Goal: Information Seeking & Learning: Learn about a topic

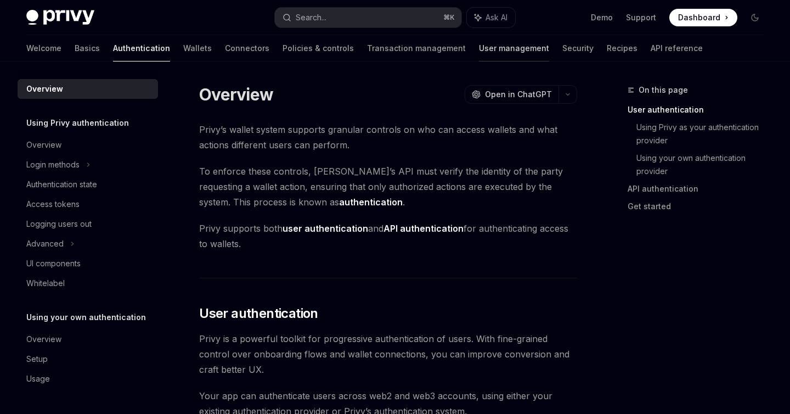
click at [479, 50] on link "User management" at bounding box center [514, 48] width 70 height 26
type textarea "*"
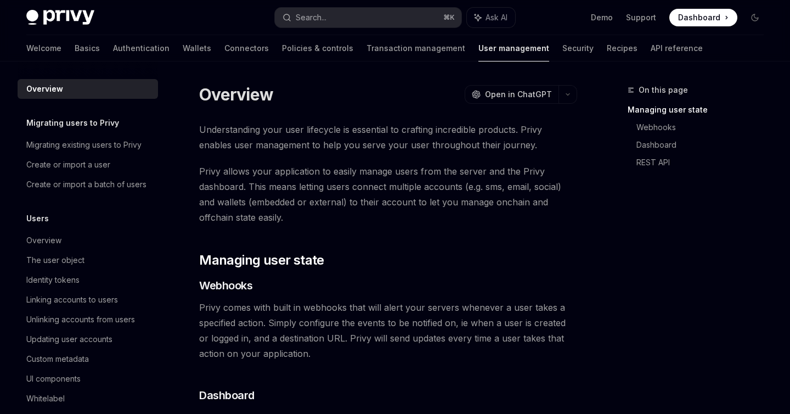
scroll to position [2, 0]
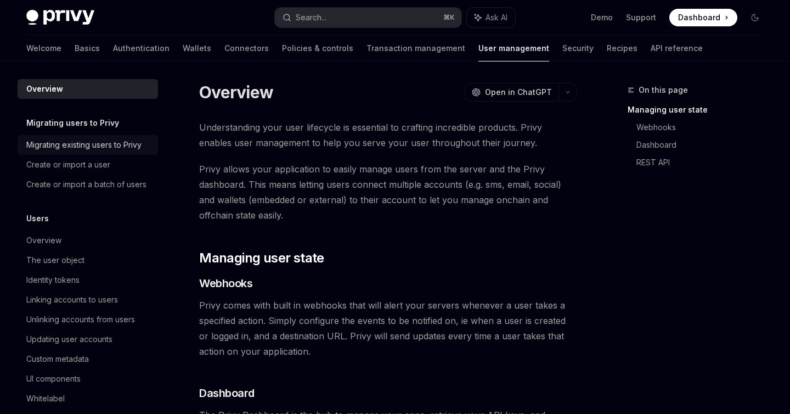
click at [121, 149] on div "Migrating existing users to Privy" at bounding box center [83, 144] width 115 height 13
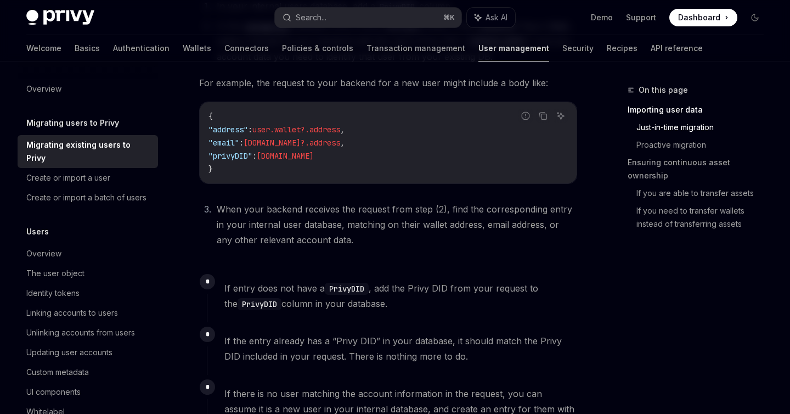
click at [478, 42] on link "User management" at bounding box center [513, 48] width 71 height 26
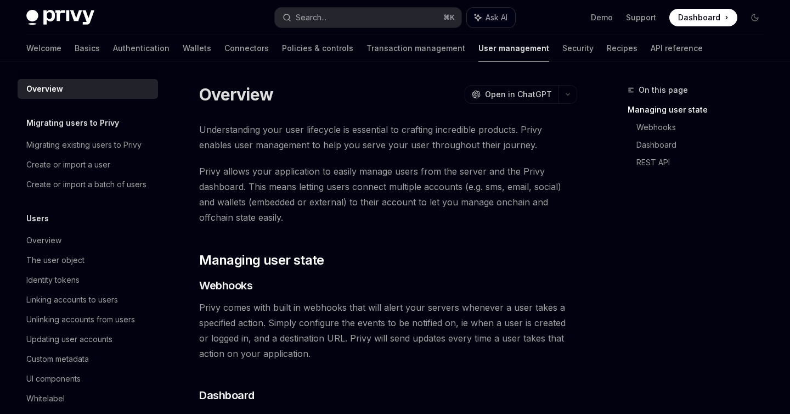
type textarea "*"
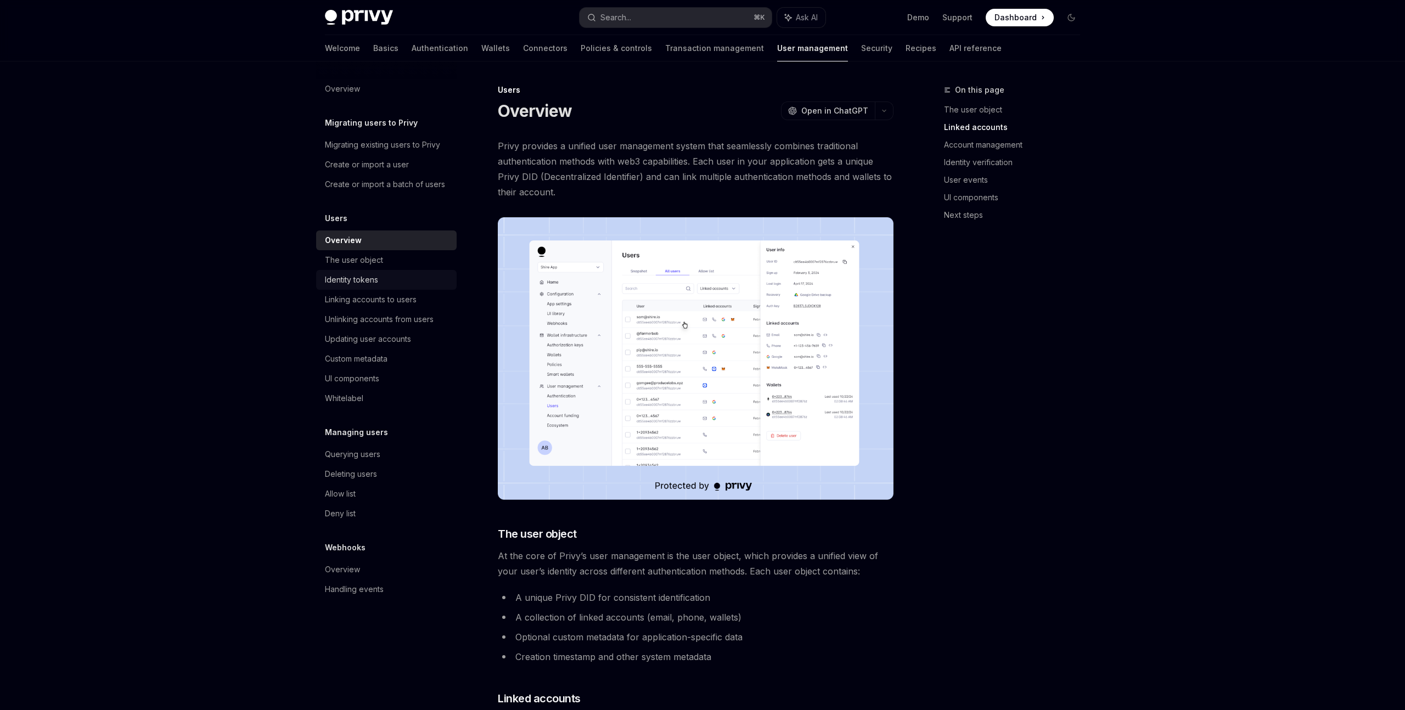
scroll to position [664, 0]
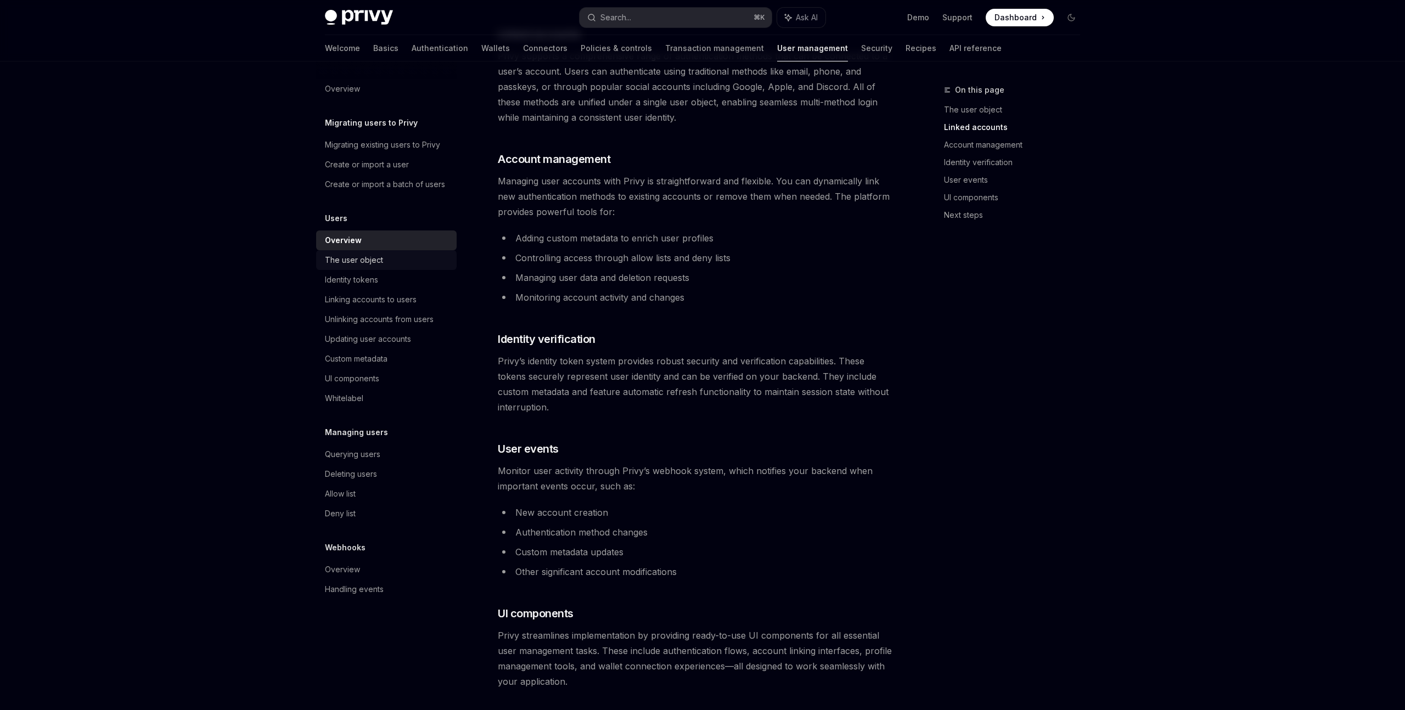
click at [409, 268] on link "The user object" at bounding box center [386, 260] width 140 height 20
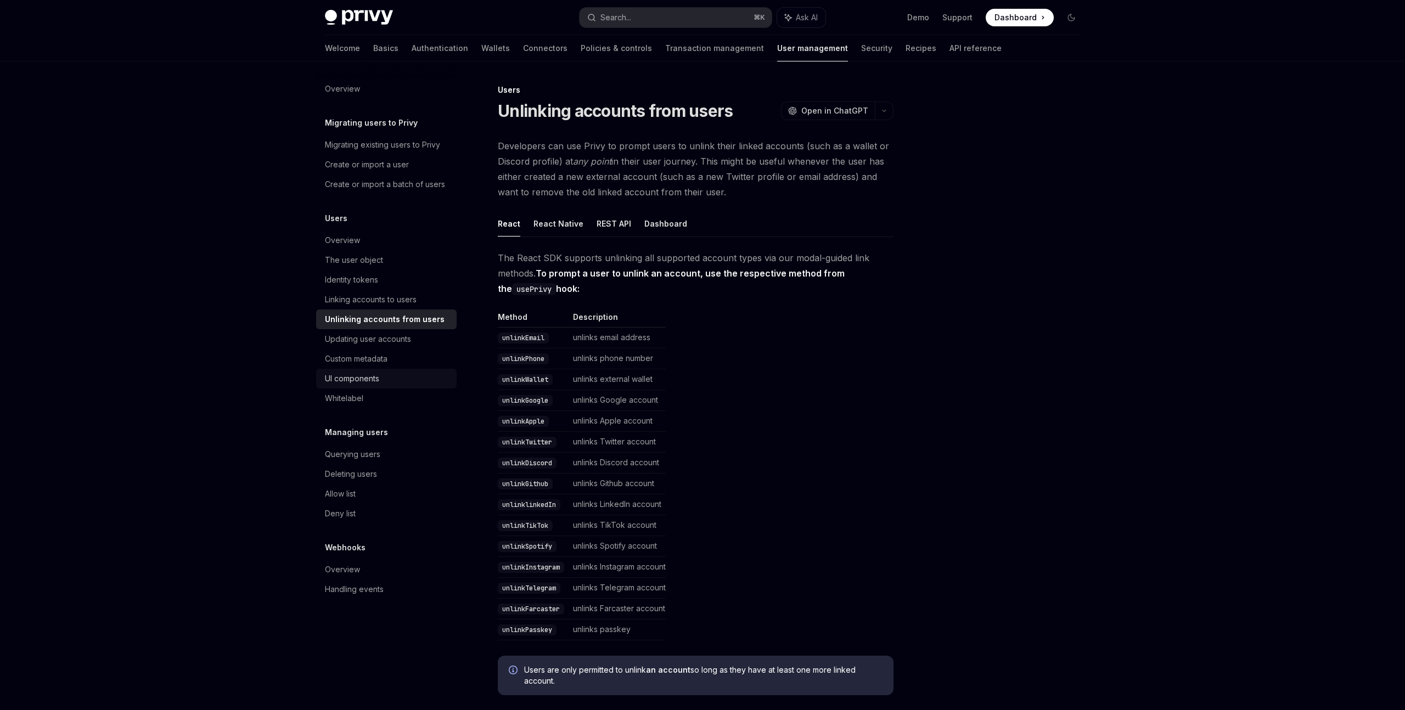
click at [366, 379] on div "UI components" at bounding box center [352, 378] width 54 height 13
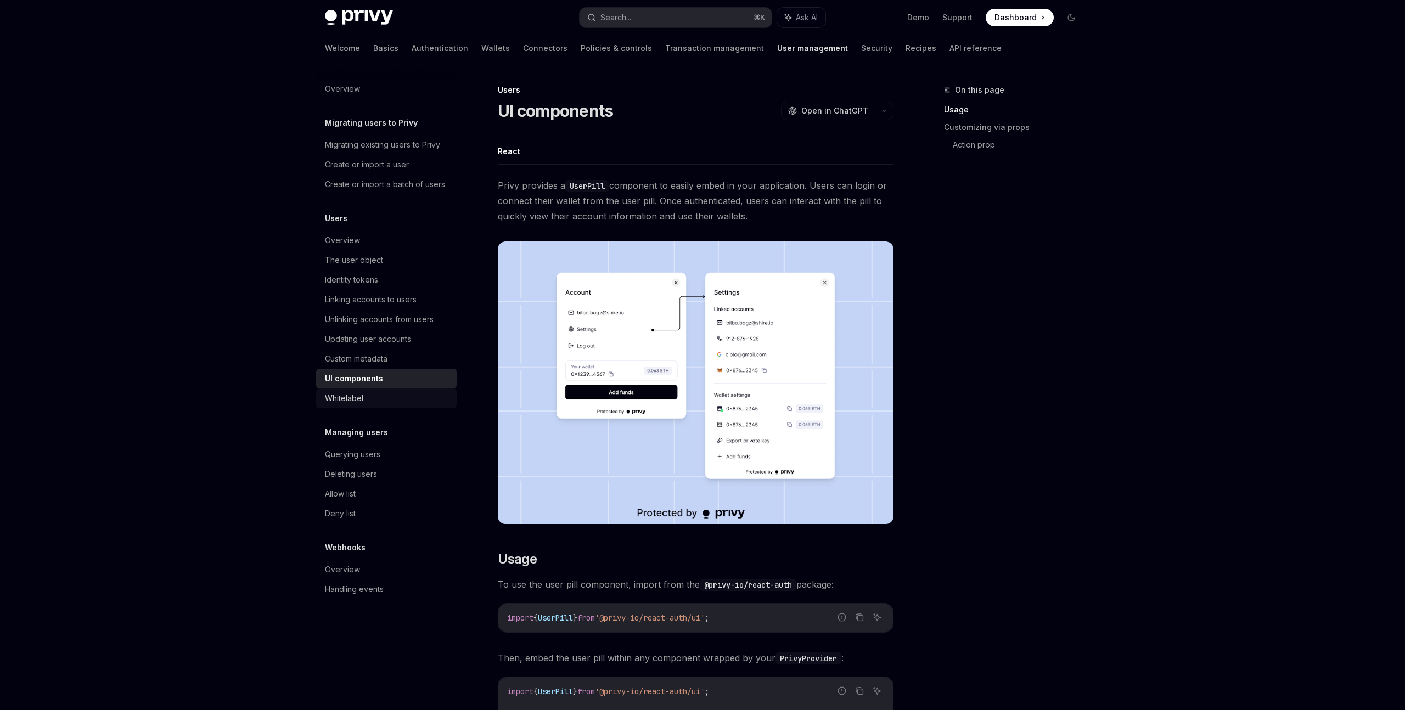
click at [366, 391] on link "Whitelabel" at bounding box center [386, 398] width 140 height 20
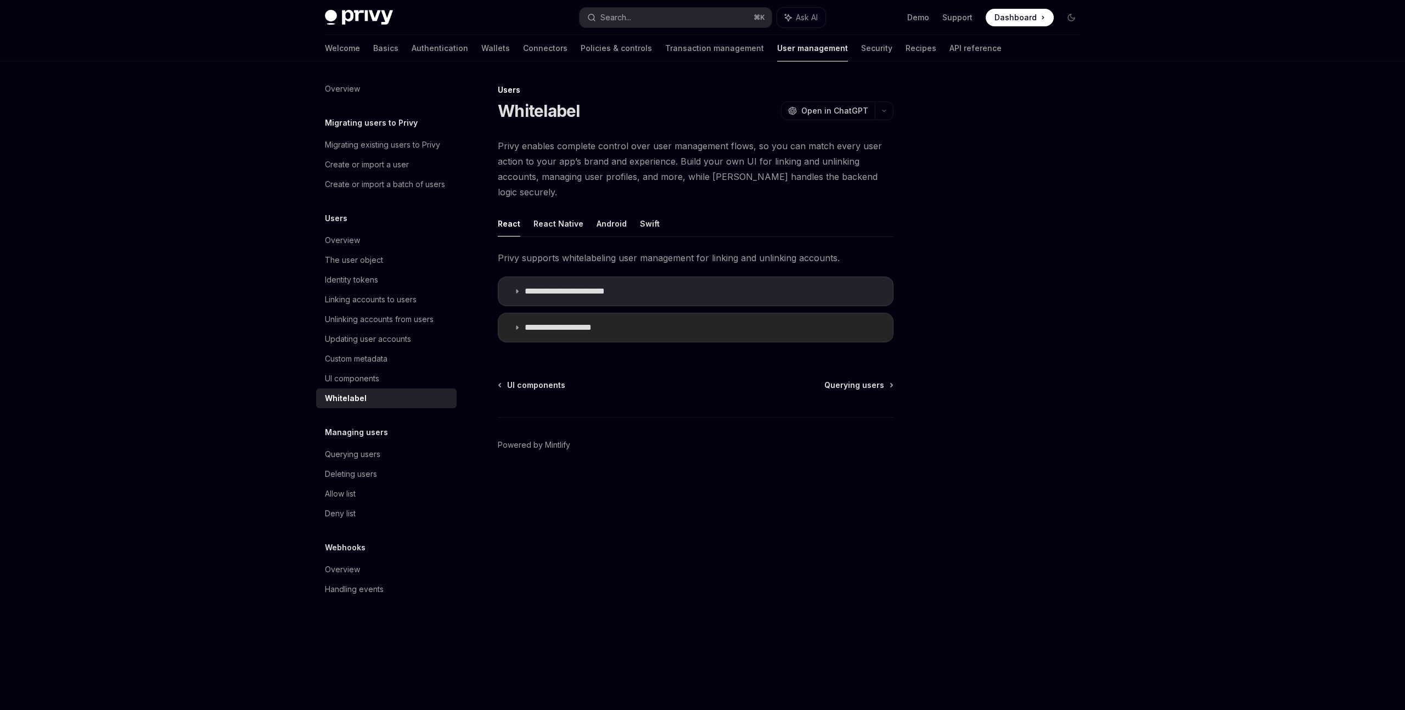
click at [520, 324] on icon at bounding box center [517, 327] width 7 height 7
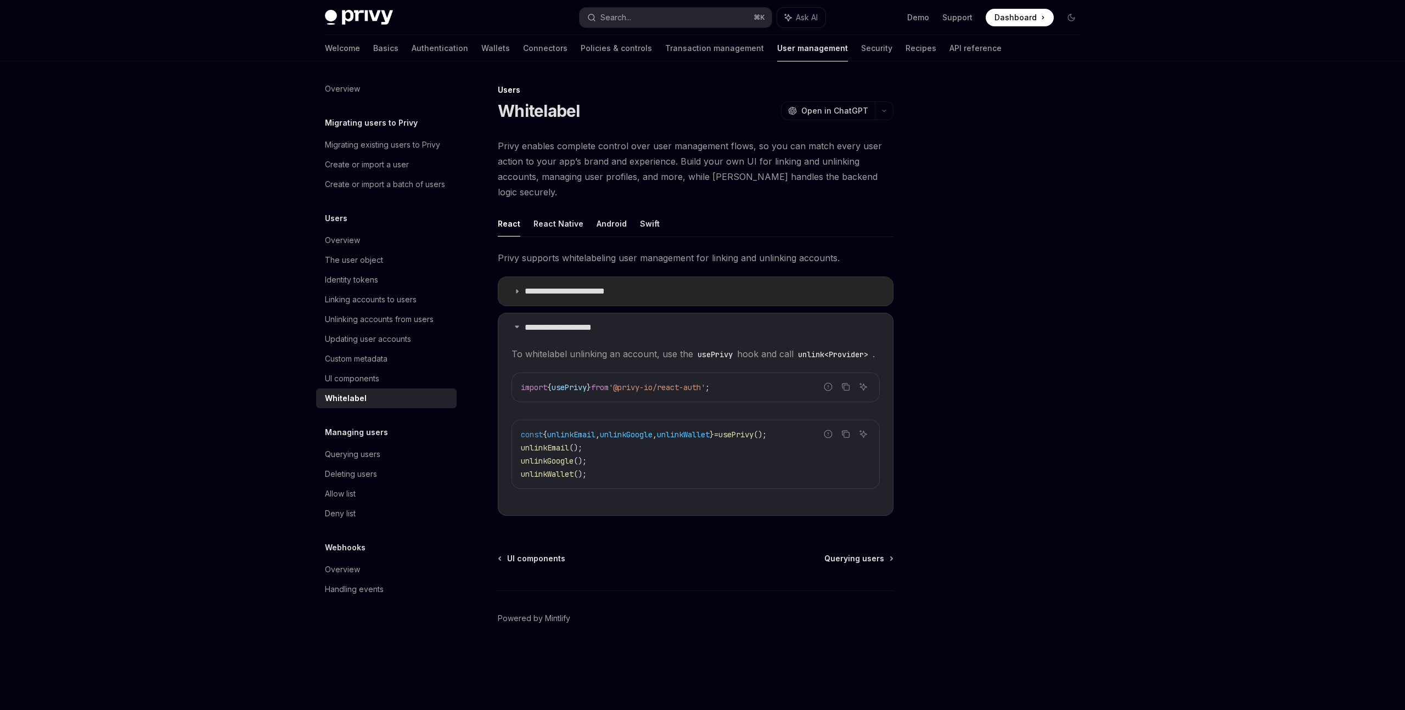
click at [516, 288] on icon at bounding box center [517, 291] width 7 height 7
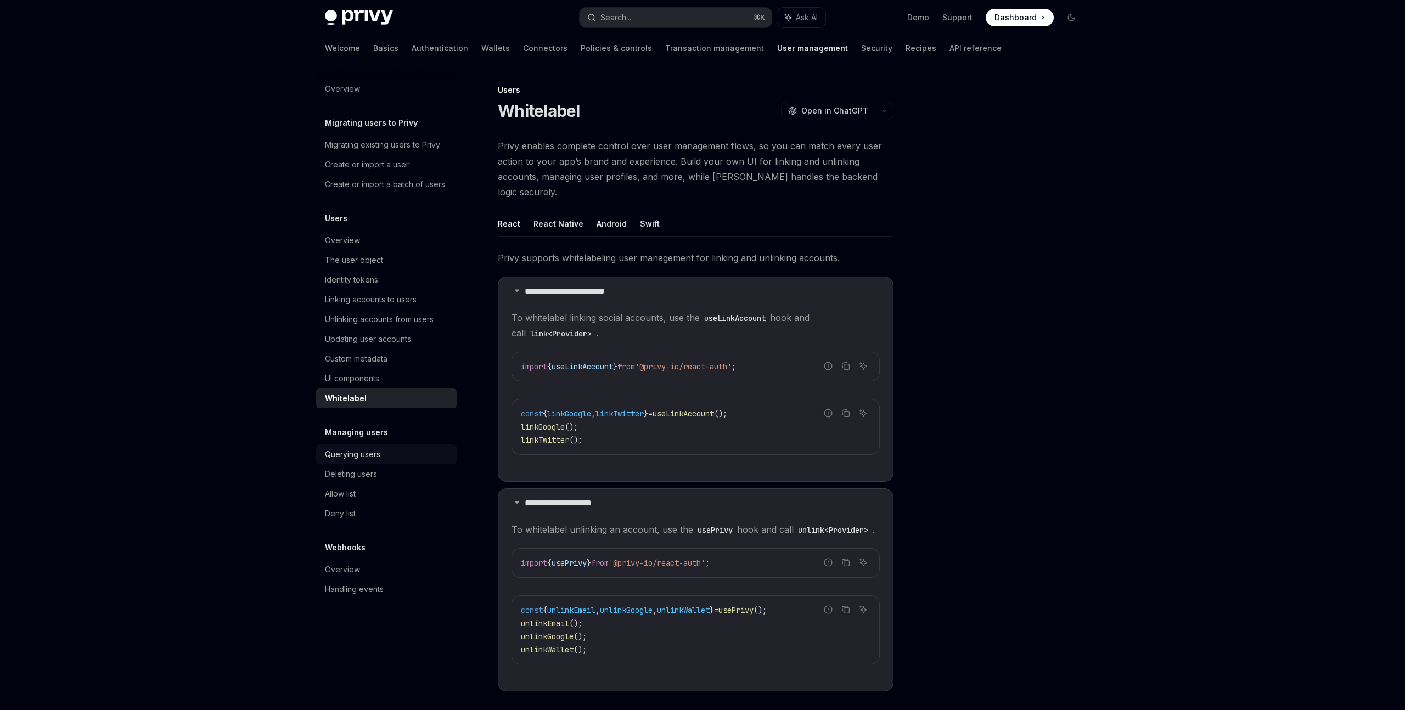
click at [363, 450] on div "Querying users" at bounding box center [352, 454] width 55 height 13
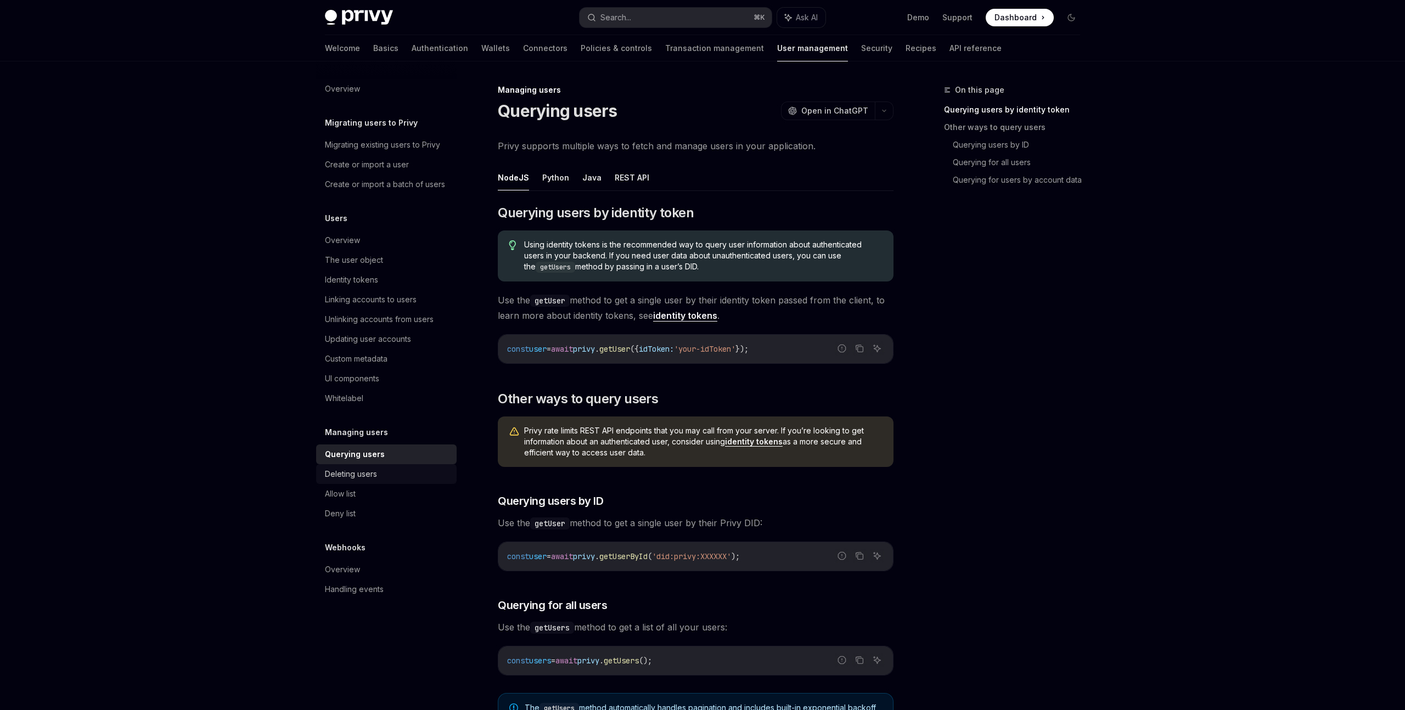
click at [360, 475] on div "Deleting users" at bounding box center [351, 473] width 52 height 13
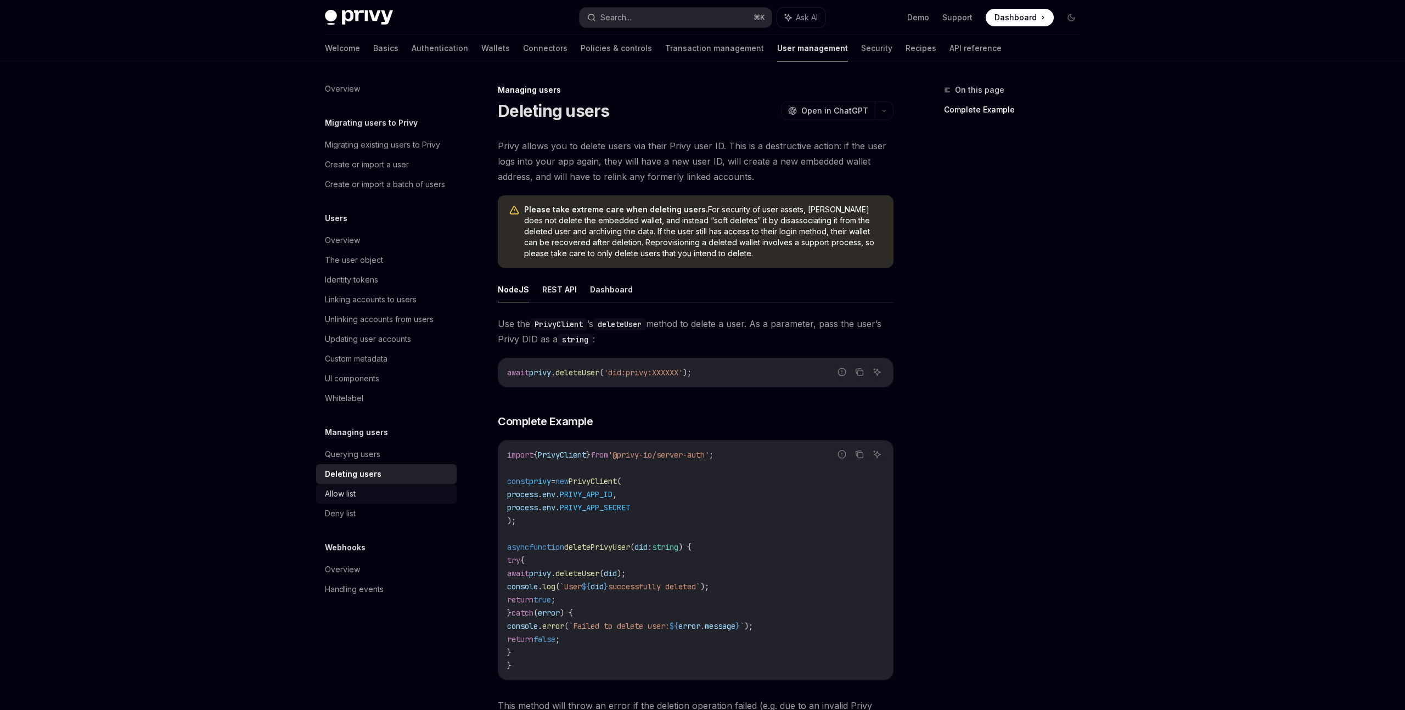
click at [350, 501] on link "Allow list" at bounding box center [386, 494] width 140 height 20
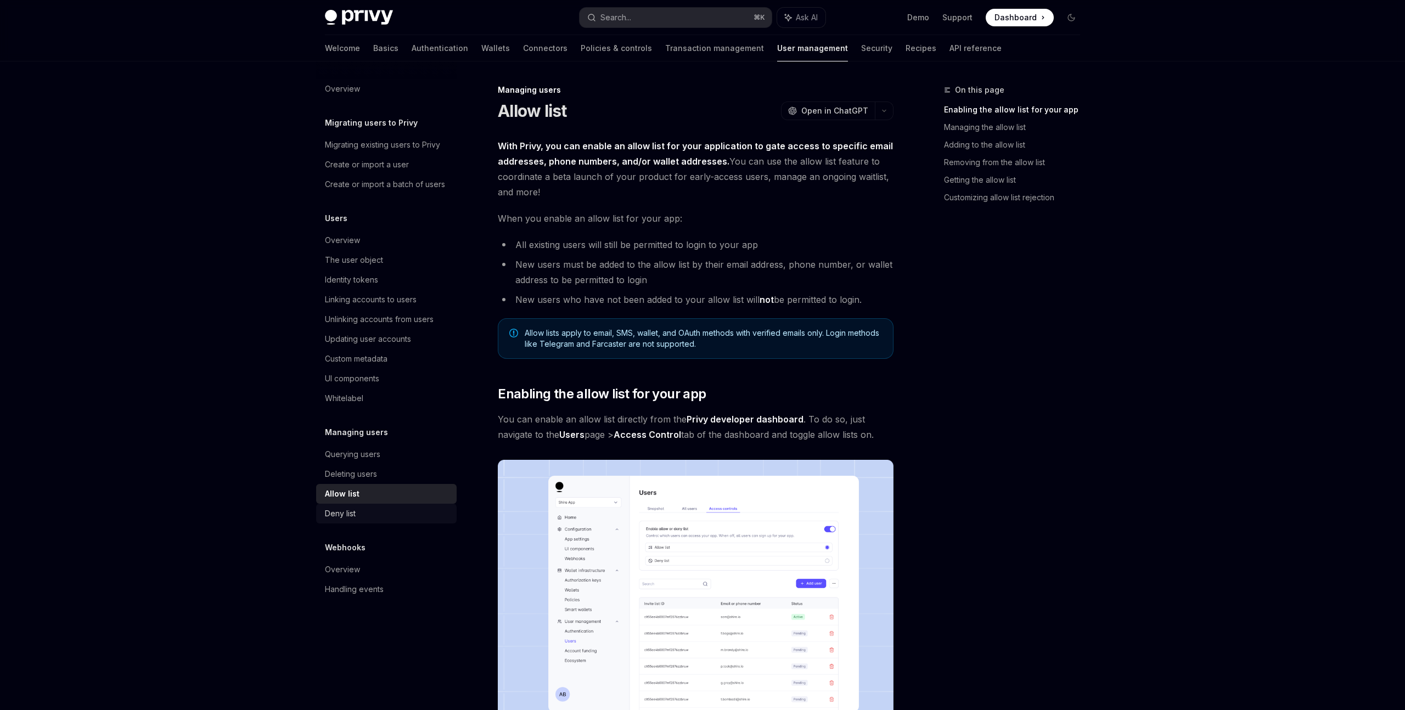
click at [347, 517] on div "Deny list" at bounding box center [340, 513] width 31 height 13
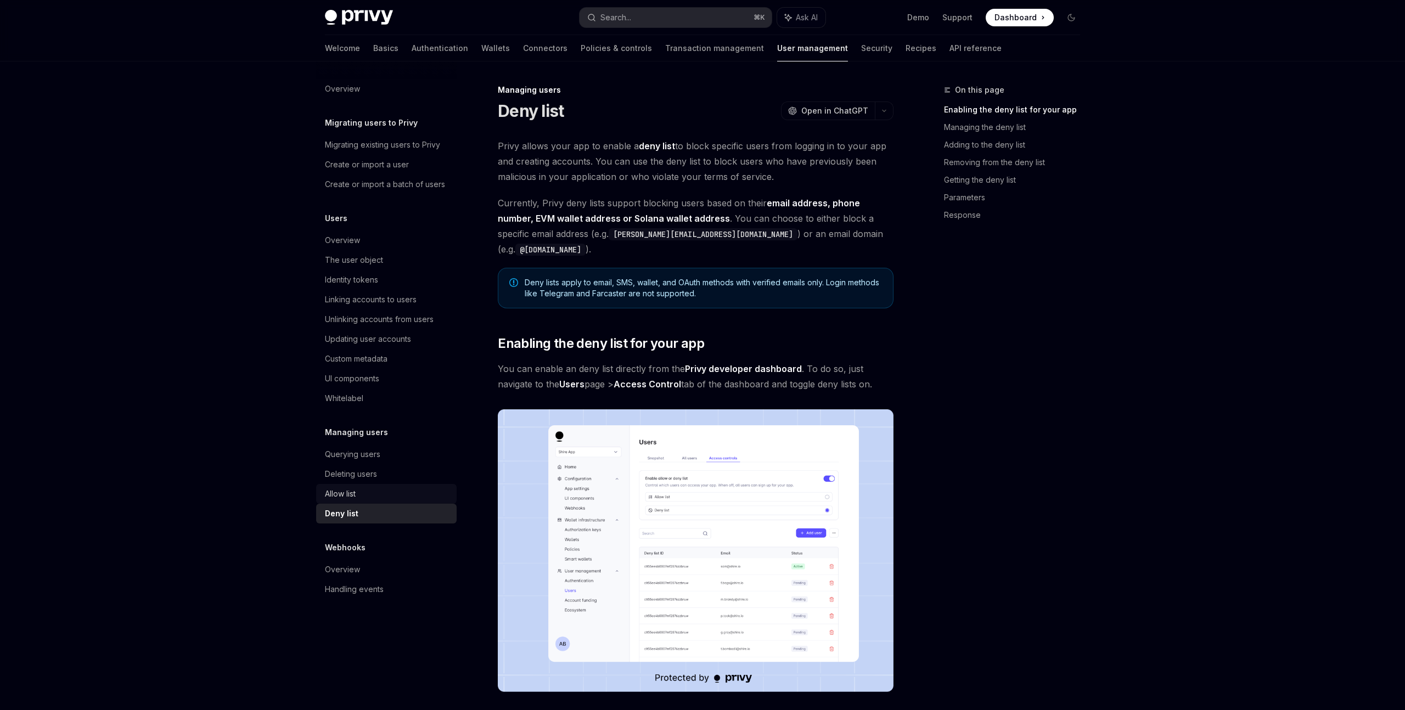
click at [355, 490] on div "Allow list" at bounding box center [340, 493] width 31 height 13
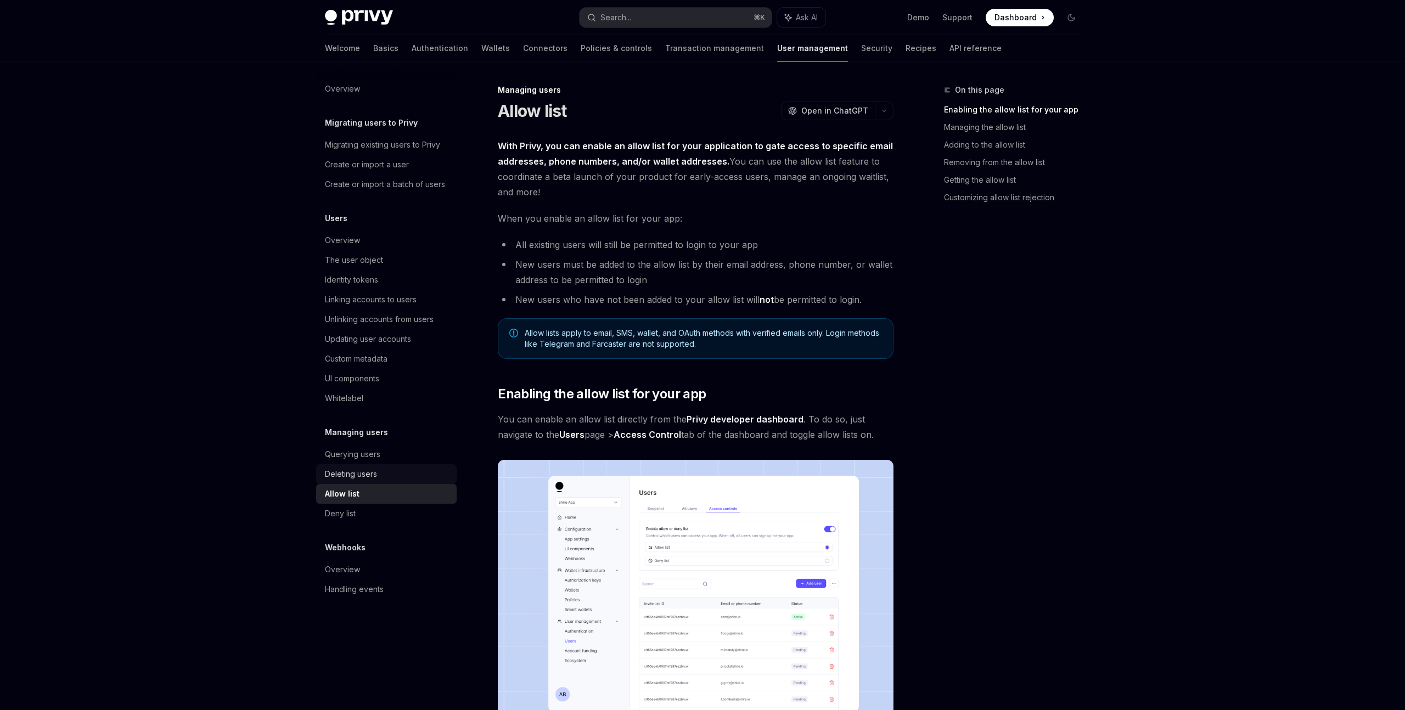
click at [359, 465] on link "Deleting users" at bounding box center [386, 474] width 140 height 20
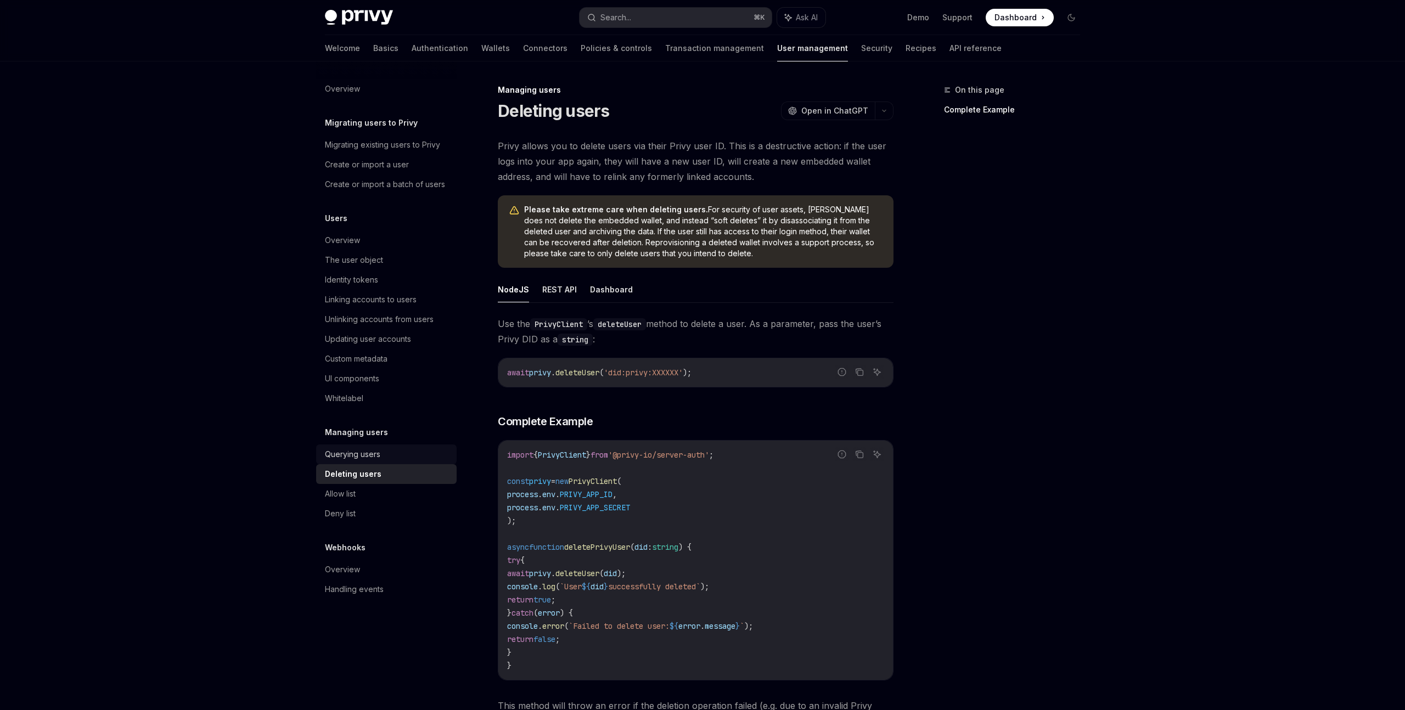
click at [362, 453] on div "Querying users" at bounding box center [352, 454] width 55 height 13
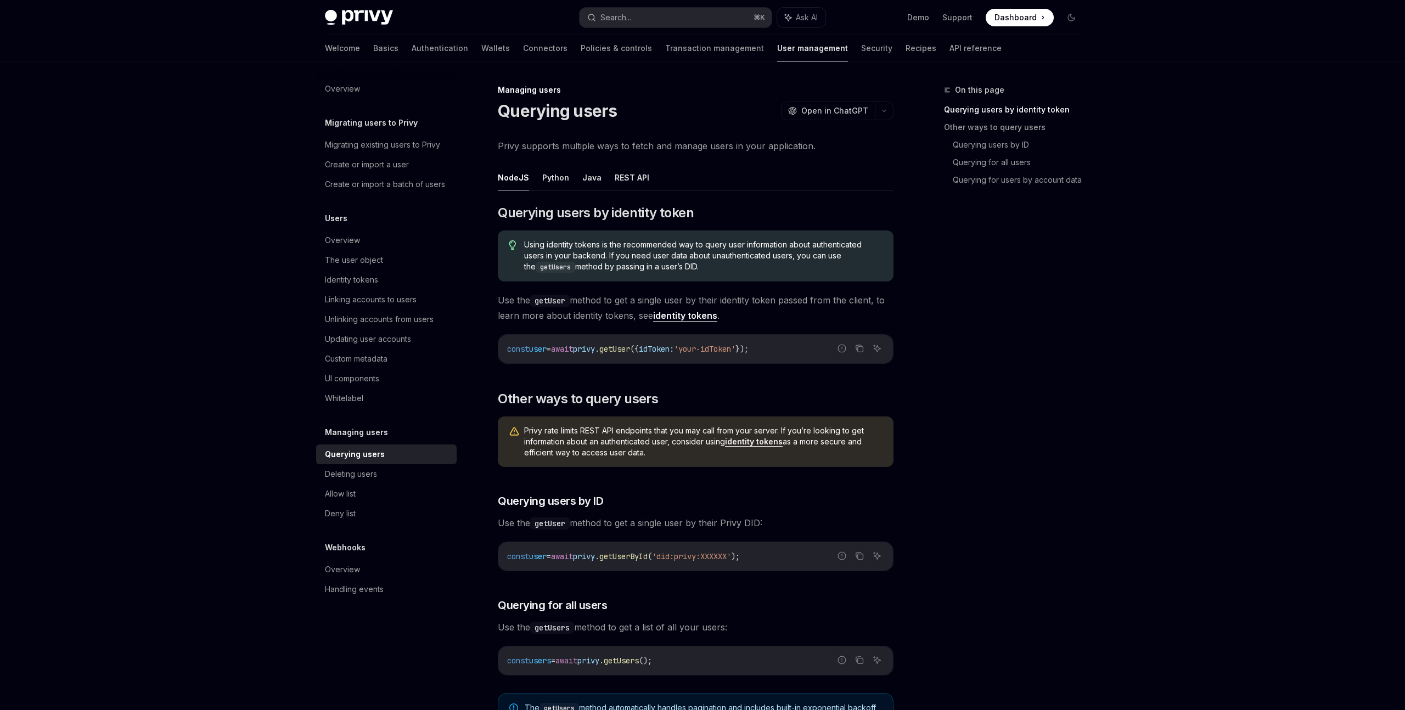
click at [365, 431] on h5 "Managing users" at bounding box center [356, 432] width 63 height 13
click at [375, 372] on div "UI components" at bounding box center [352, 378] width 54 height 13
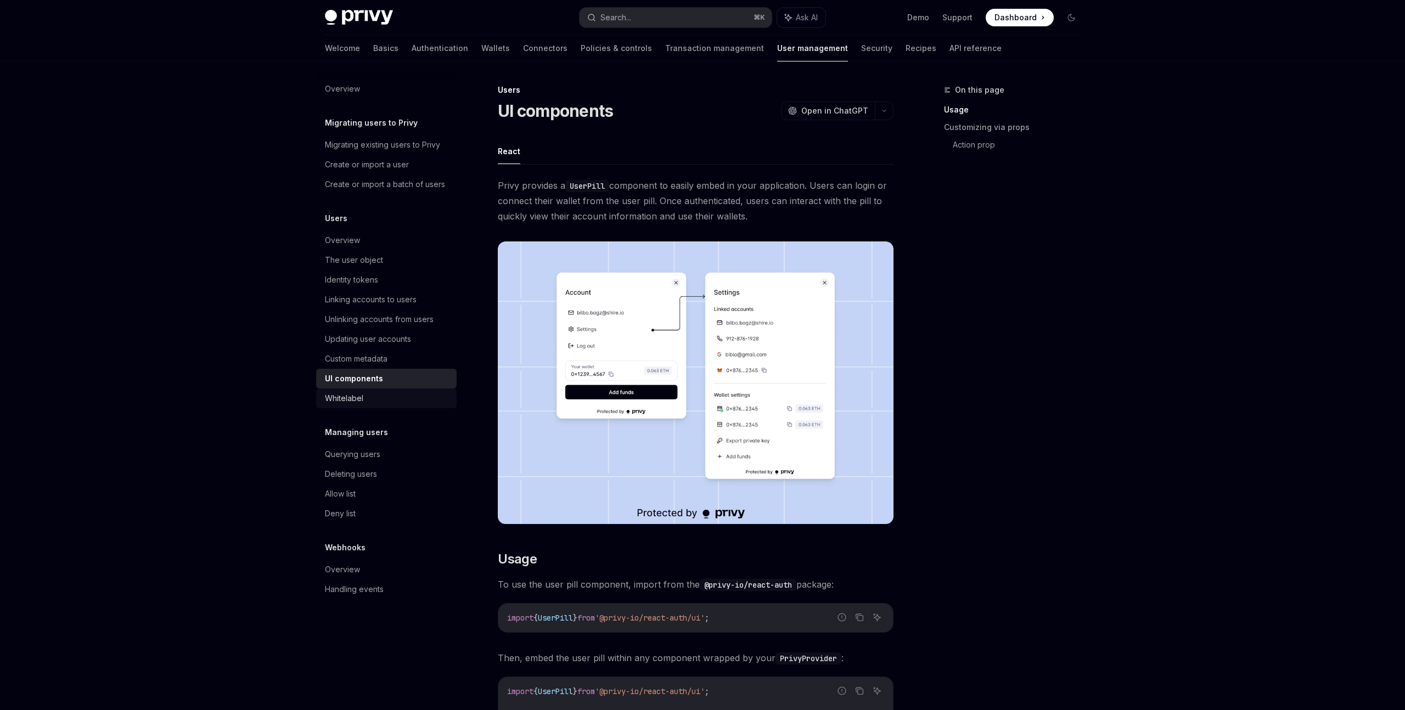
click at [367, 393] on div "Whitelabel" at bounding box center [387, 398] width 125 height 13
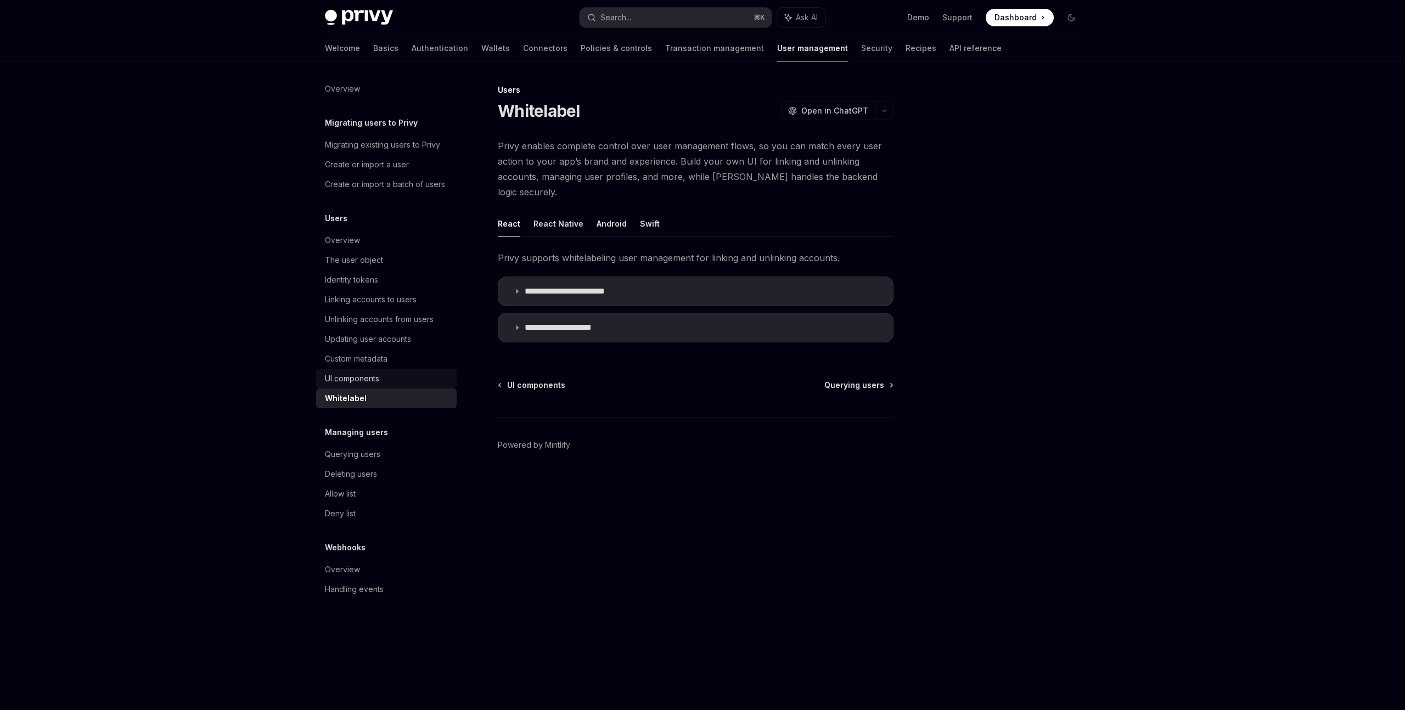
click at [371, 369] on link "UI components" at bounding box center [386, 379] width 140 height 20
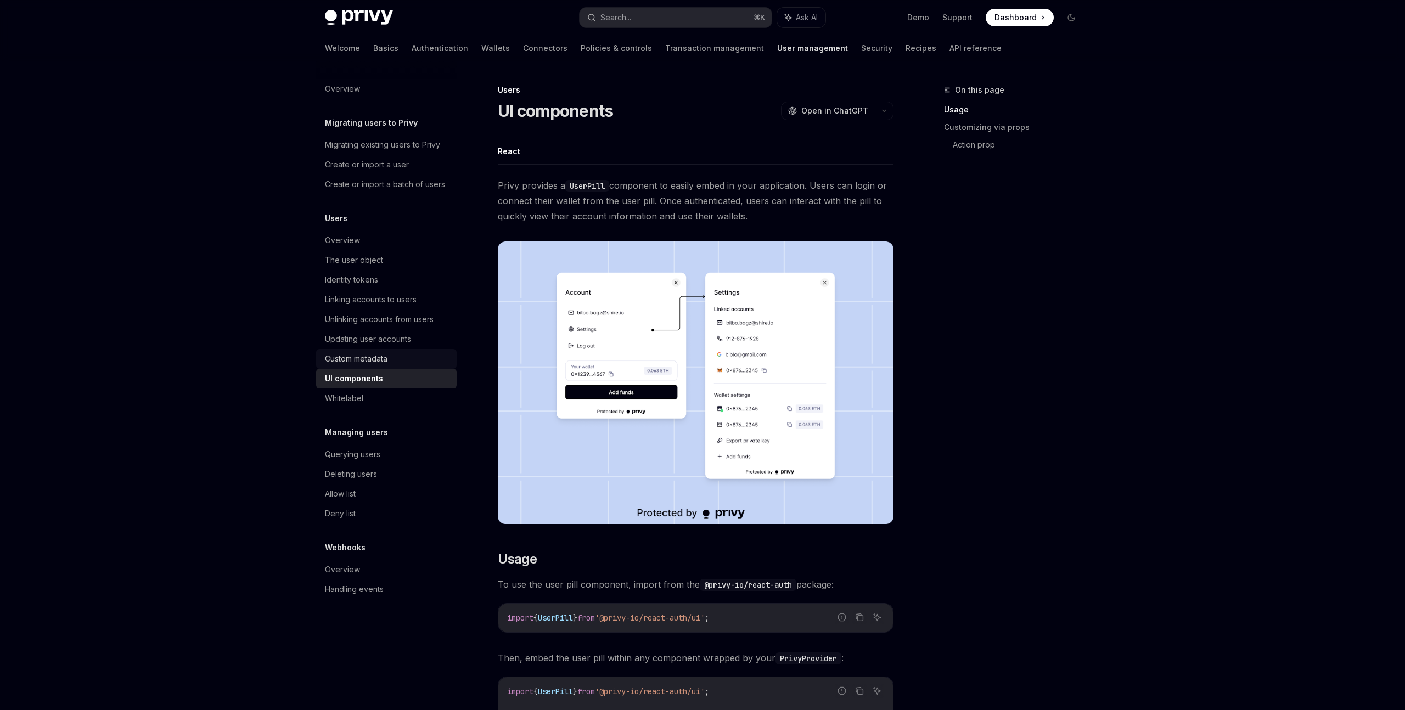
click at [374, 358] on div "Custom metadata" at bounding box center [356, 358] width 63 height 13
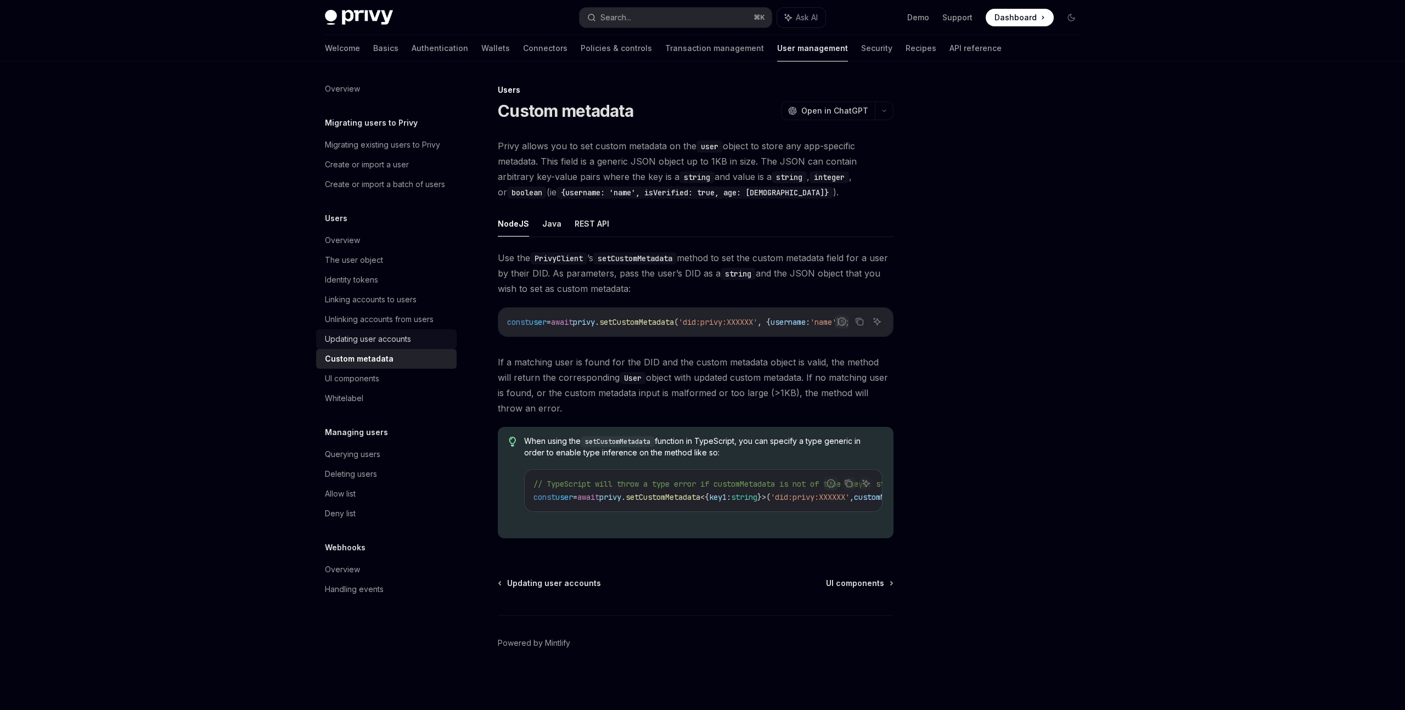
click at [376, 339] on div "Updating user accounts" at bounding box center [368, 339] width 86 height 13
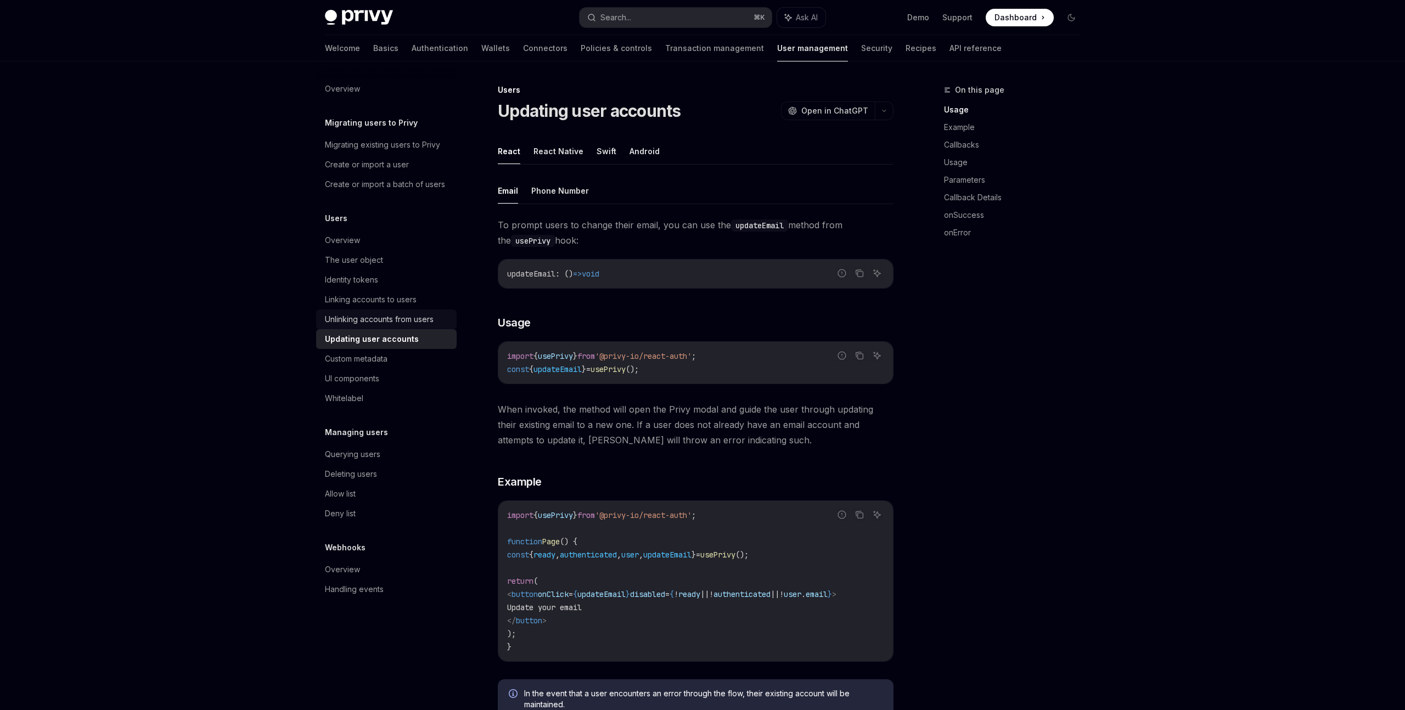
click at [382, 320] on div "Unlinking accounts from users" at bounding box center [379, 319] width 109 height 13
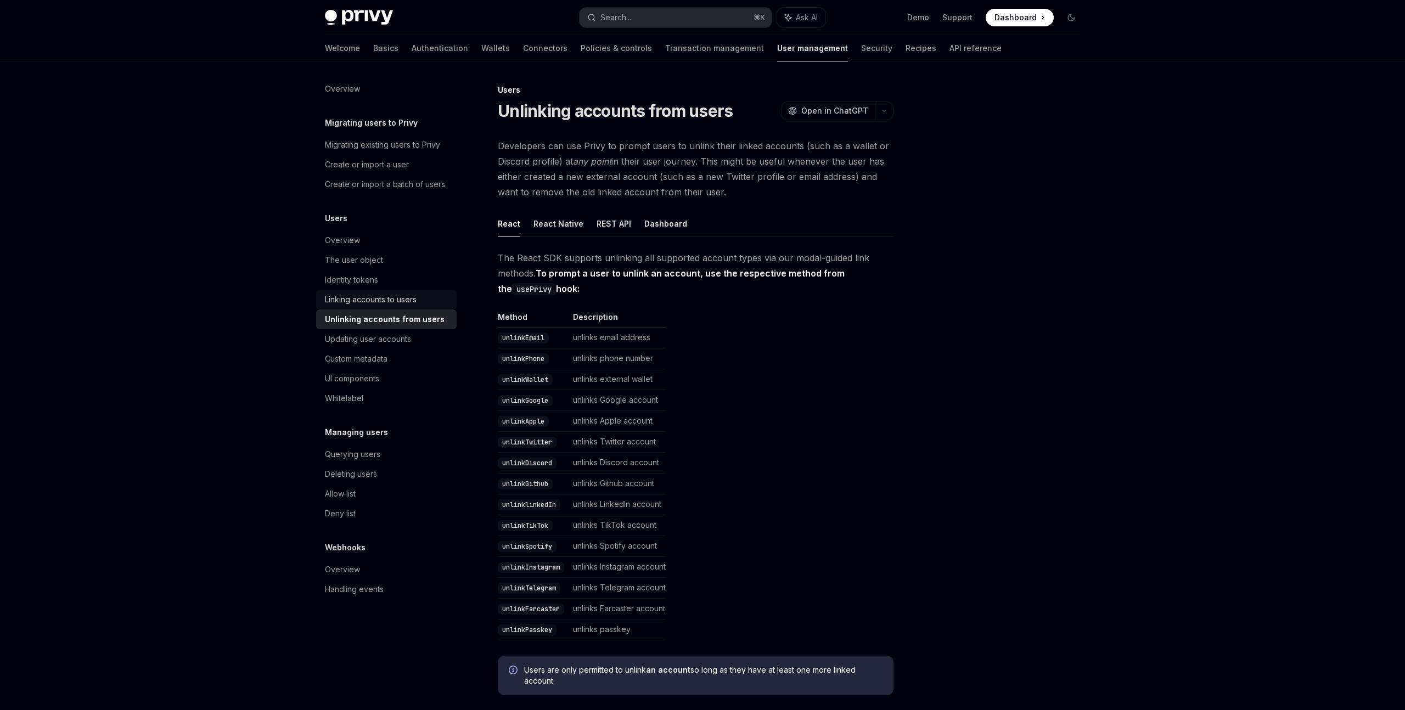
click at [386, 301] on div "Linking accounts to users" at bounding box center [371, 299] width 92 height 13
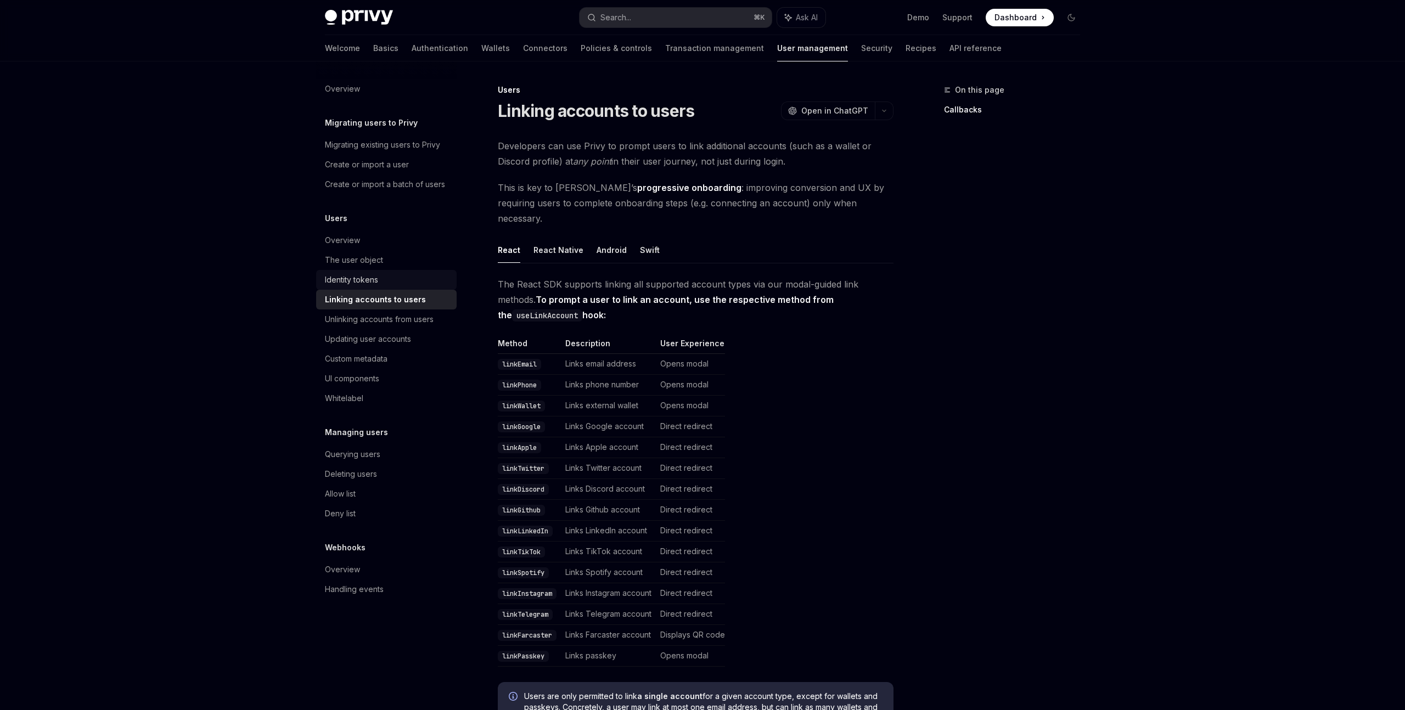
click at [383, 279] on div "Identity tokens" at bounding box center [387, 279] width 125 height 13
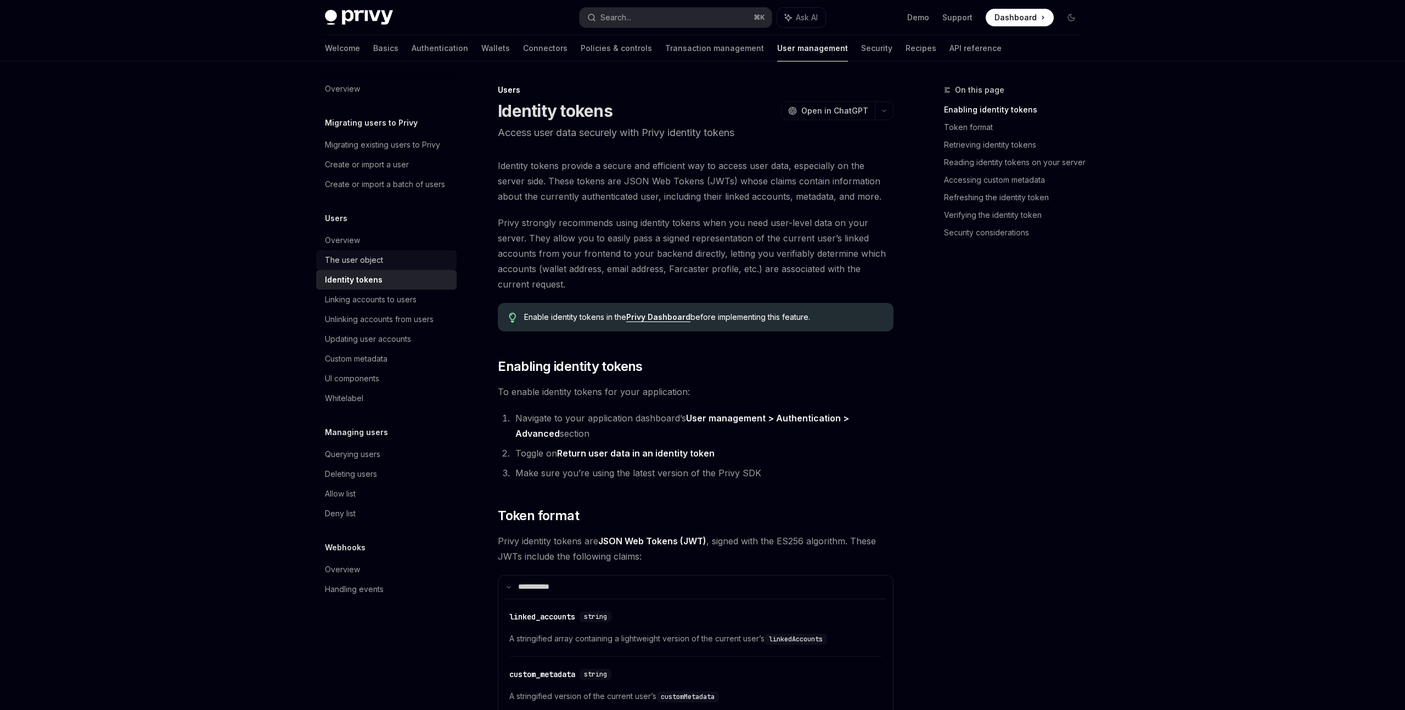
click at [387, 261] on div "The user object" at bounding box center [387, 260] width 125 height 13
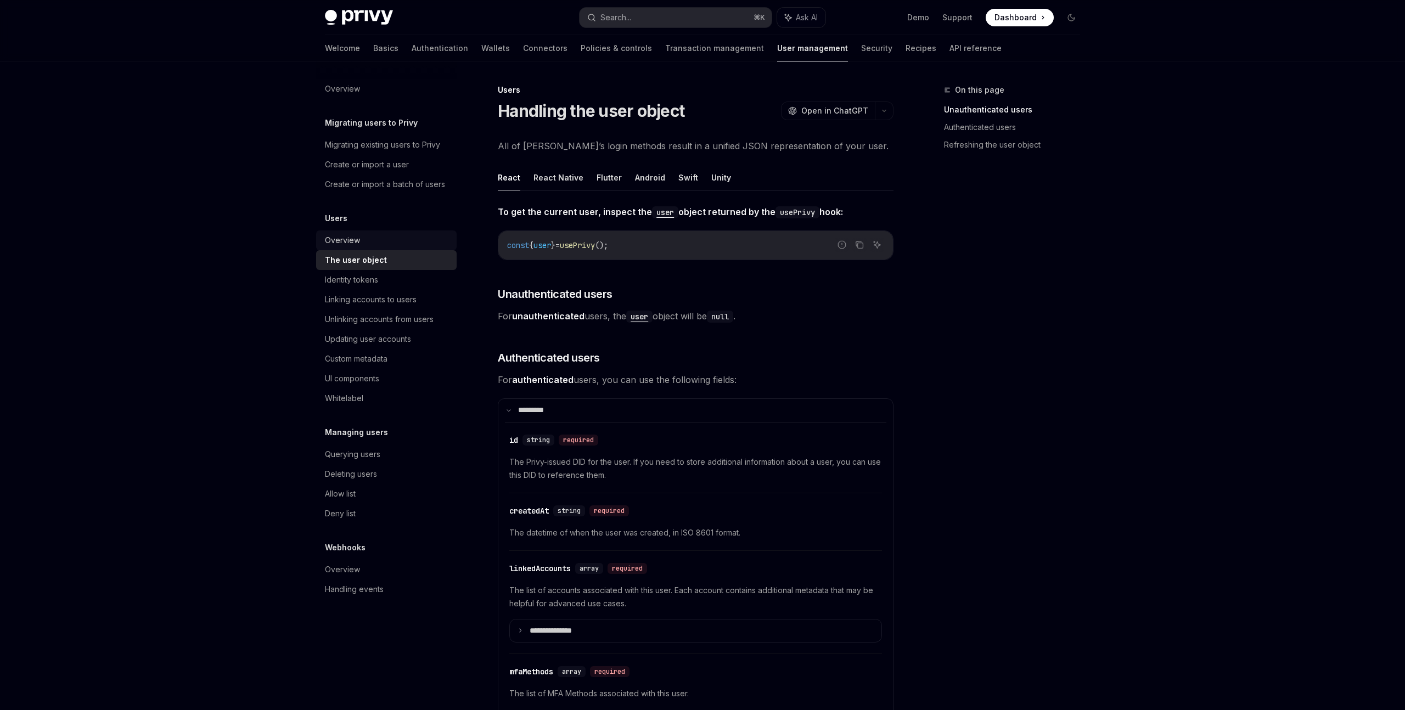
click at [390, 236] on div "Overview" at bounding box center [387, 240] width 125 height 13
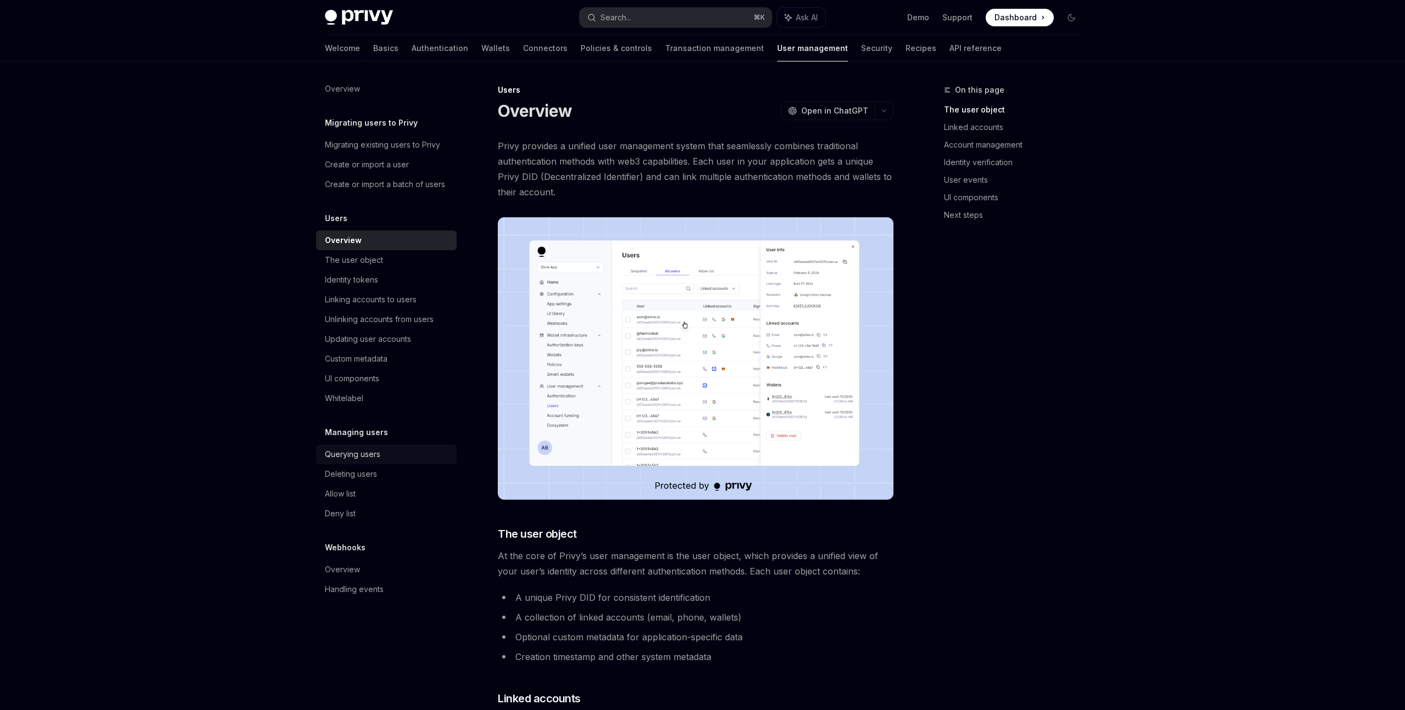
click at [356, 462] on link "Querying users" at bounding box center [386, 454] width 140 height 20
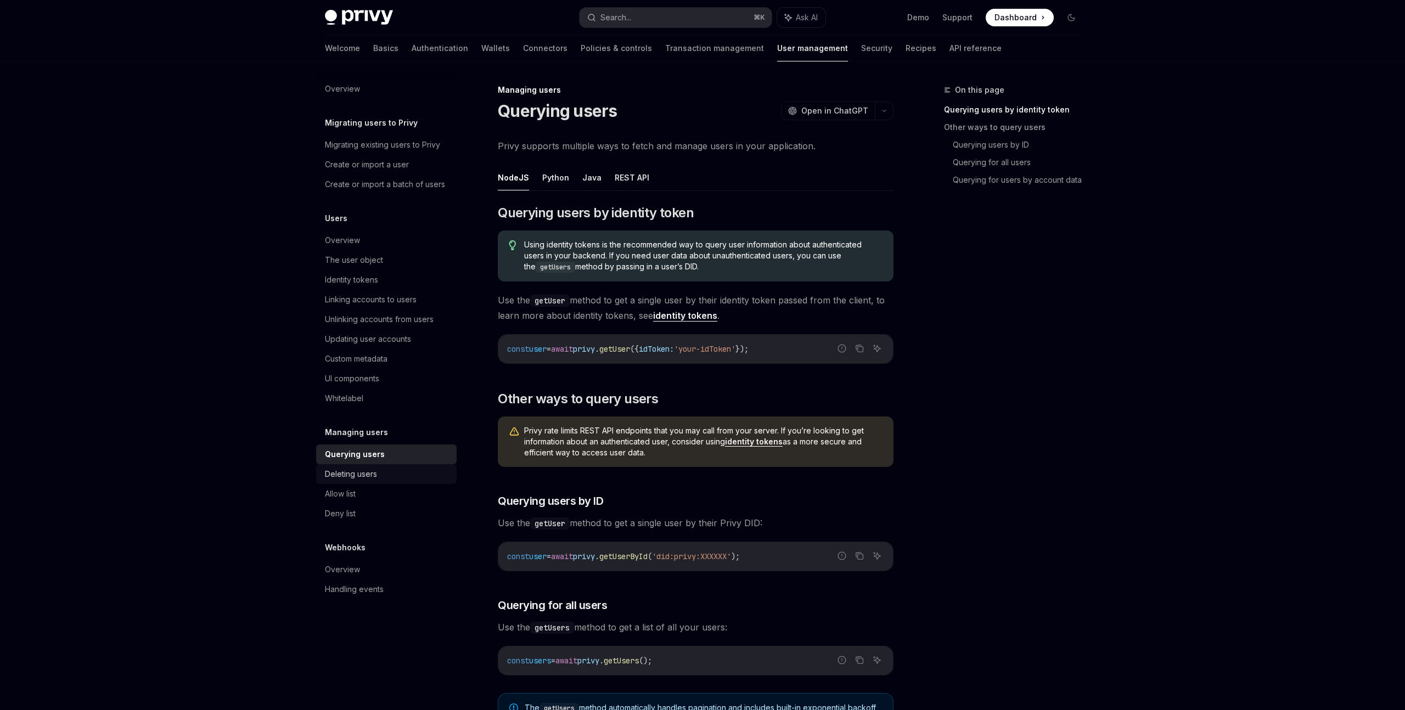
click at [359, 472] on div "Deleting users" at bounding box center [351, 473] width 52 height 13
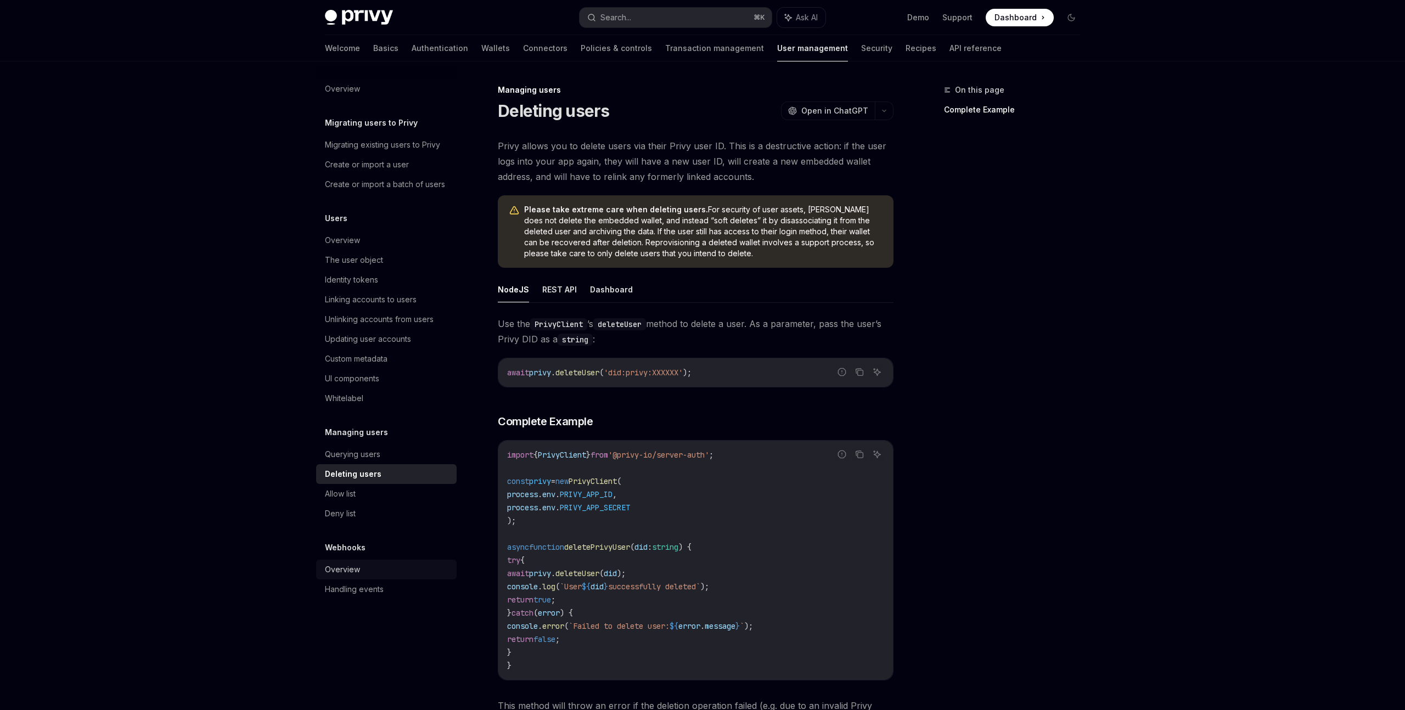
click at [363, 571] on div "Overview" at bounding box center [387, 569] width 125 height 13
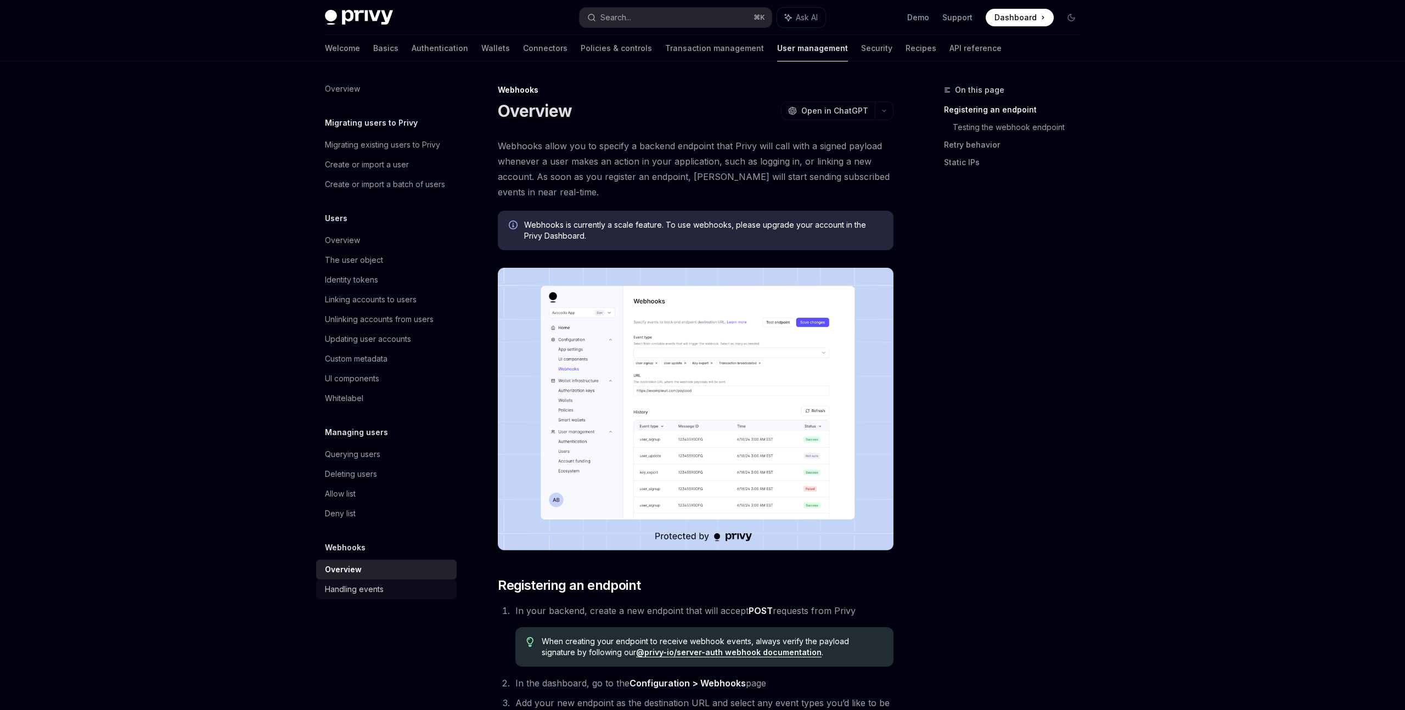
click at [359, 588] on div "Handling events" at bounding box center [354, 589] width 59 height 13
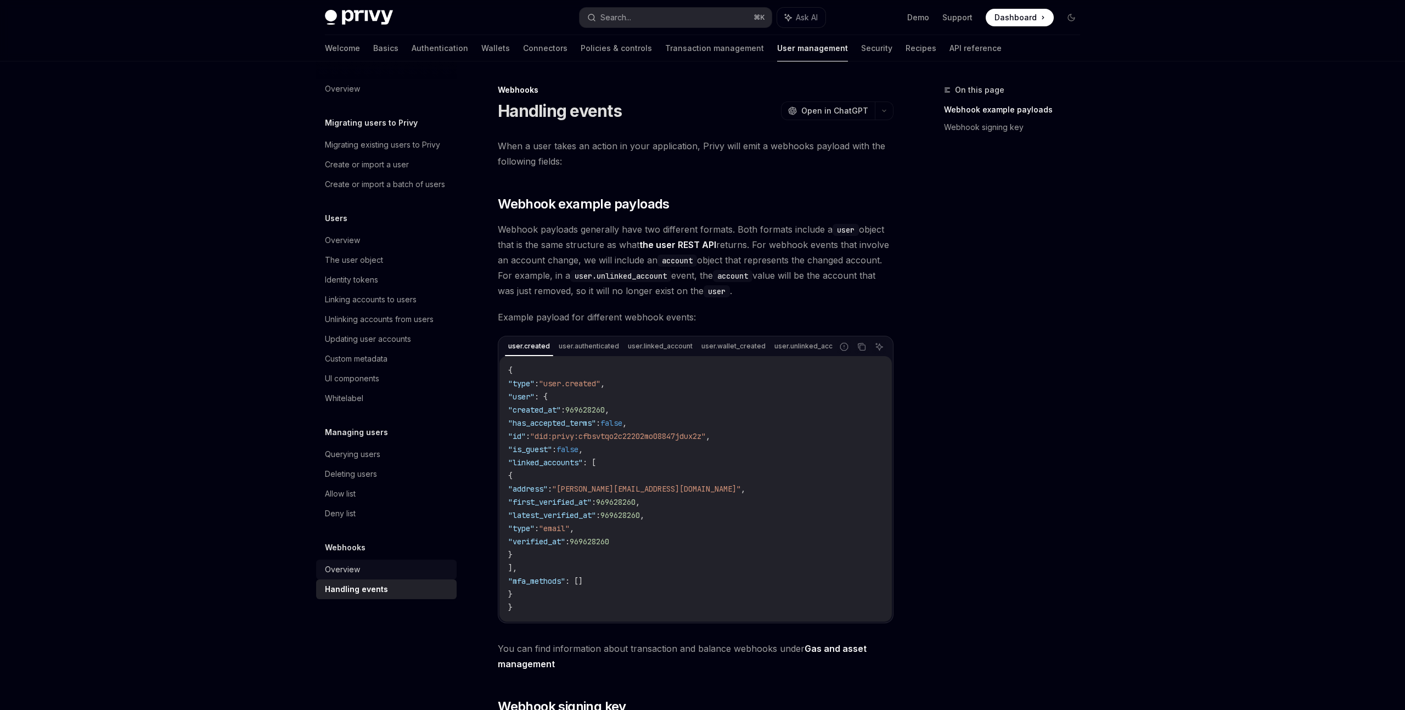
click at [364, 569] on div "Overview" at bounding box center [387, 569] width 125 height 13
type textarea "*"
